Goal: Information Seeking & Learning: Learn about a topic

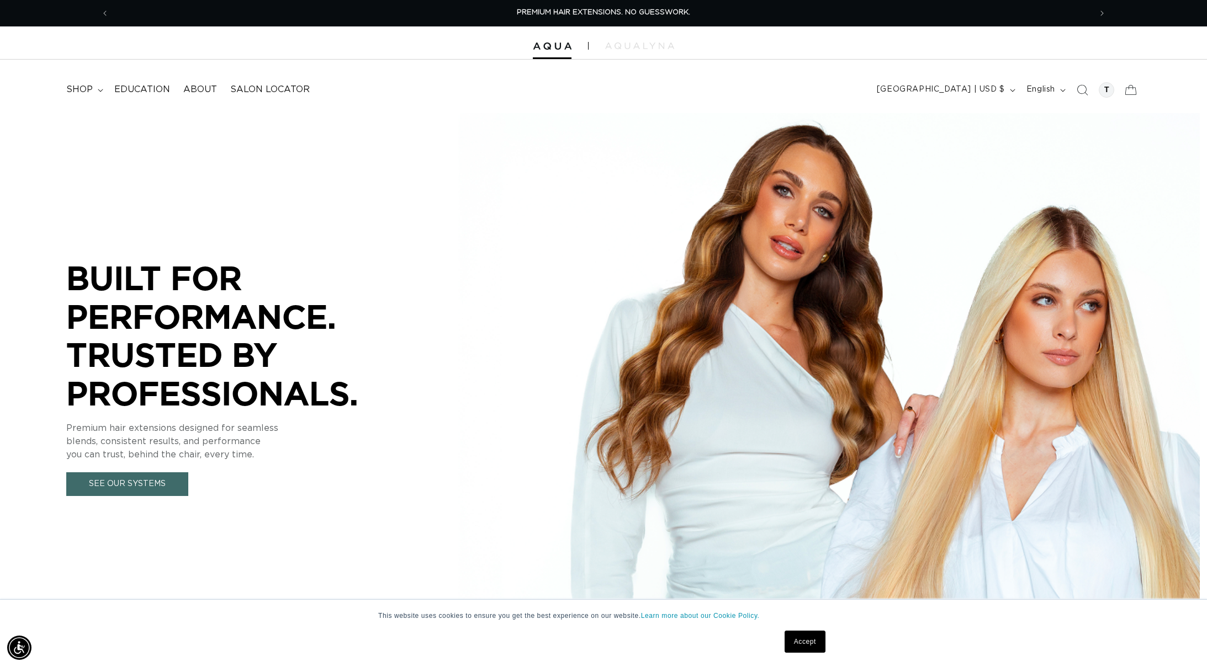
drag, startPoint x: 552, startPoint y: 49, endPoint x: 552, endPoint y: 43, distance: 6.1
click at [552, 49] on div "Close dialog UNLOCK 10% OFF YOUR FIRST ORDER! Join our Pro List to be the first…" at bounding box center [603, 333] width 1207 height 667
click at [553, 46] on img at bounding box center [552, 47] width 39 height 8
click at [168, 476] on link "See Our Systems" at bounding box center [127, 485] width 122 height 24
